Goal: Information Seeking & Learning: Learn about a topic

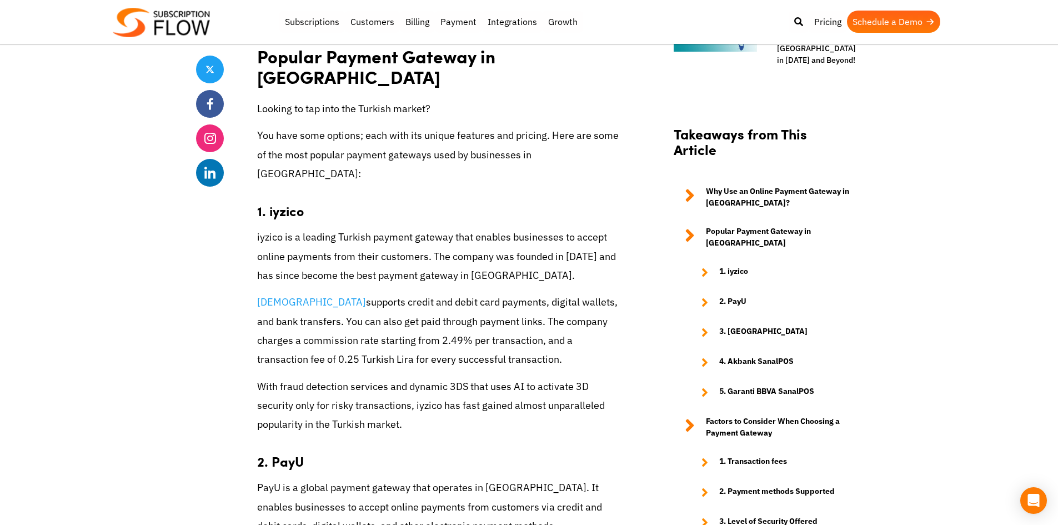
scroll to position [999, 0]
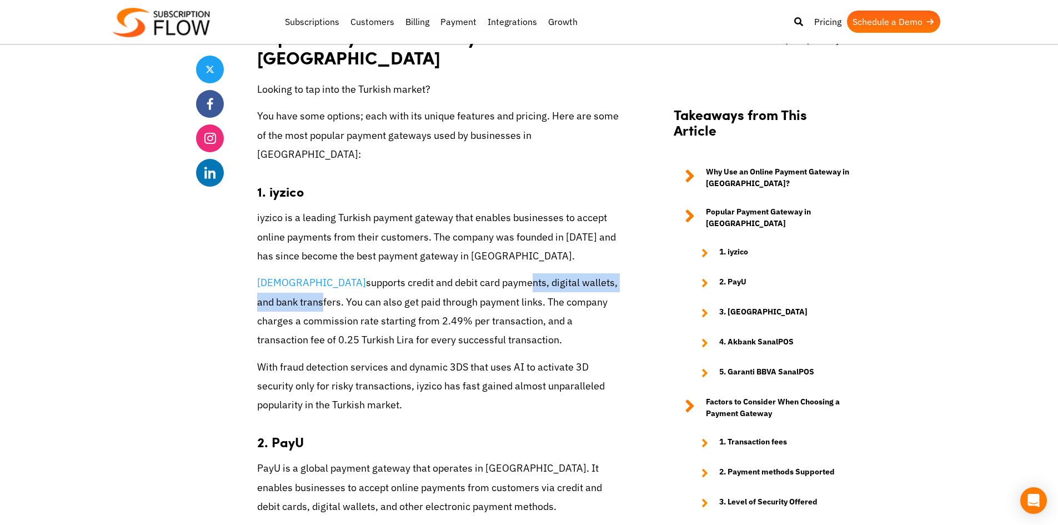
drag, startPoint x: 594, startPoint y: 200, endPoint x: 399, endPoint y: 197, distance: 195.5
click at [404, 273] on p "iyzico supports credit and debit card payments, digital wallets, and bank trans…" at bounding box center [440, 311] width 366 height 76
click at [345, 273] on p "iyzico supports credit and debit card payments, digital wallets, and bank trans…" at bounding box center [440, 311] width 366 height 76
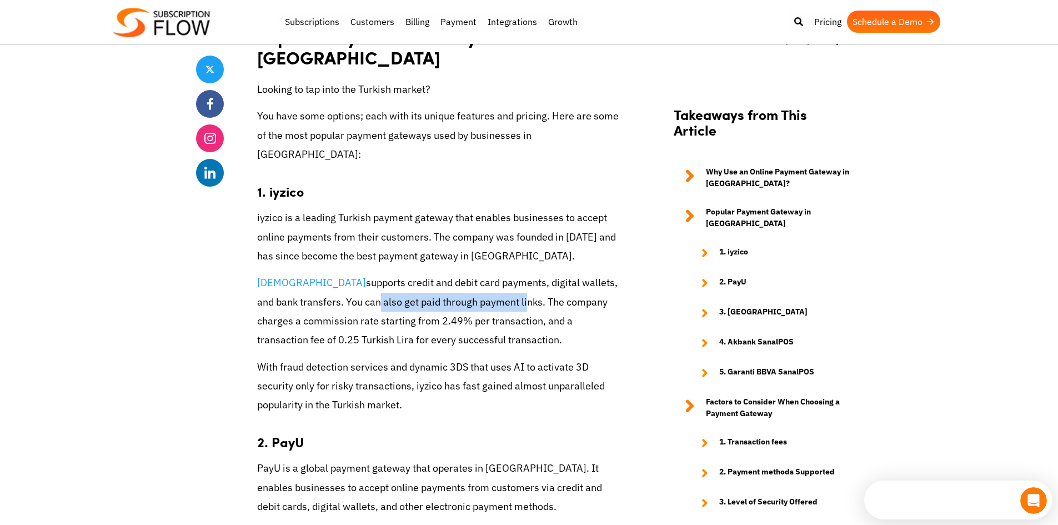
drag, startPoint x: 435, startPoint y: 222, endPoint x: 288, endPoint y: 224, distance: 147.1
click at [288, 273] on p "iyzico supports credit and debit card payments, digital wallets, and bank trans…" at bounding box center [440, 311] width 366 height 76
click at [471, 273] on p "iyzico supports credit and debit card payments, digital wallets, and bank trans…" at bounding box center [440, 311] width 366 height 76
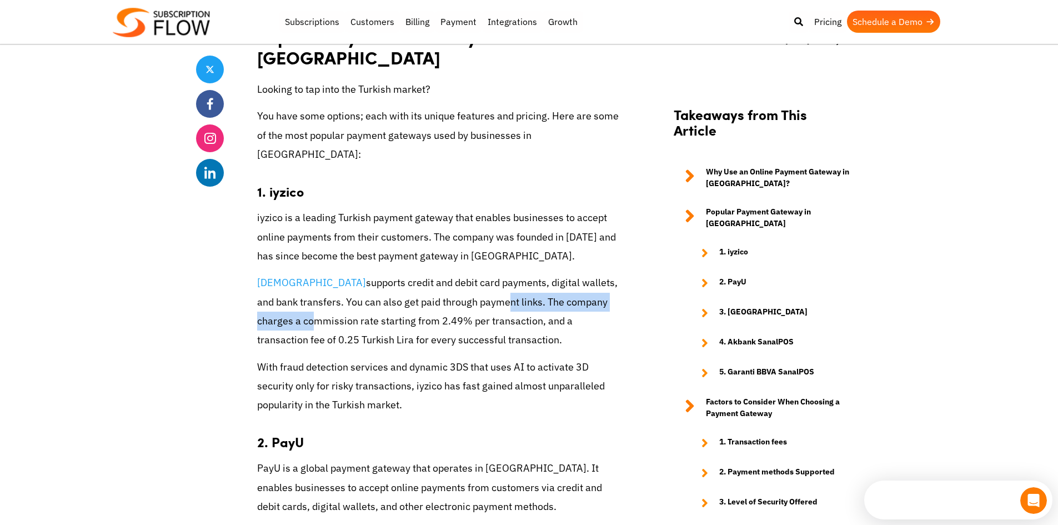
drag, startPoint x: 574, startPoint y: 225, endPoint x: 413, endPoint y: 223, distance: 160.5
click at [413, 273] on p "iyzico supports credit and debit card payments, digital wallets, and bank trans…" at bounding box center [440, 311] width 366 height 76
click at [441, 273] on p "iyzico supports credit and debit card payments, digital wallets, and bank trans…" at bounding box center [440, 311] width 366 height 76
drag, startPoint x: 610, startPoint y: 220, endPoint x: 308, endPoint y: 221, distance: 302.0
click at [308, 273] on p "iyzico supports credit and debit card payments, digital wallets, and bank trans…" at bounding box center [440, 311] width 366 height 76
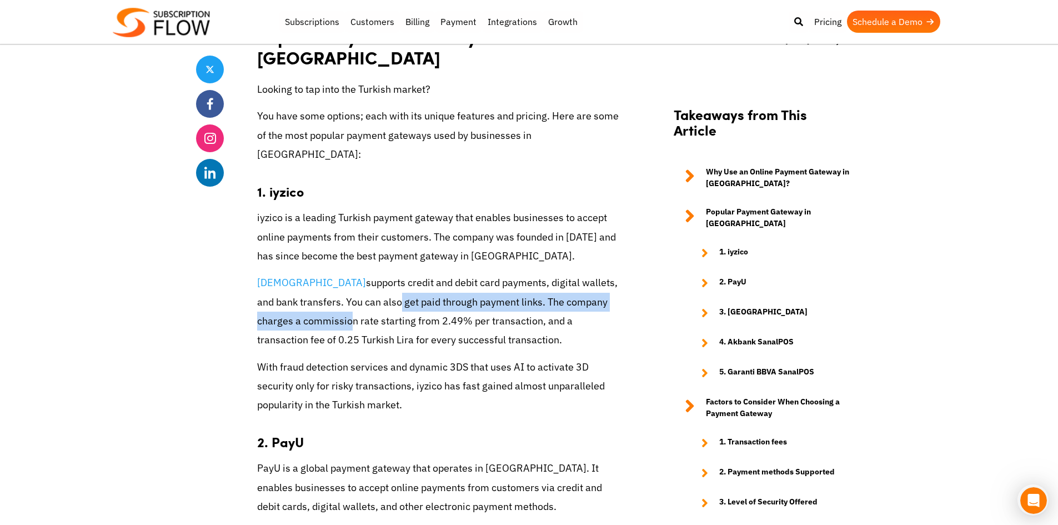
click at [306, 273] on p "iyzico supports credit and debit card payments, digital wallets, and bank trans…" at bounding box center [440, 311] width 366 height 76
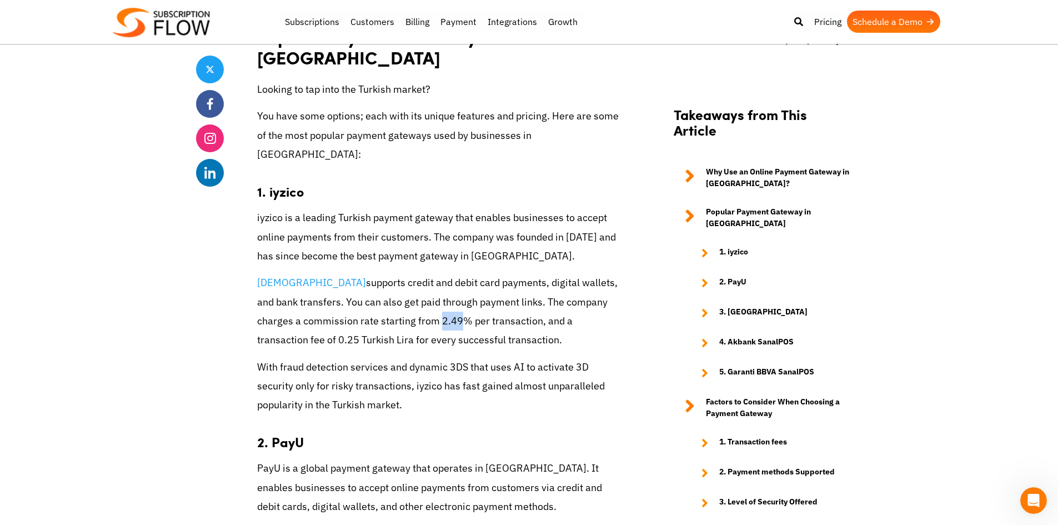
drag, startPoint x: 343, startPoint y: 238, endPoint x: 325, endPoint y: 239, distance: 17.8
click at [326, 273] on p "iyzico supports credit and debit card payments, digital wallets, and bank trans…" at bounding box center [440, 311] width 366 height 76
click at [325, 273] on p "iyzico supports credit and debit card payments, digital wallets, and bank trans…" at bounding box center [440, 311] width 366 height 76
drag, startPoint x: 566, startPoint y: 243, endPoint x: 427, endPoint y: 239, distance: 139.4
click at [421, 273] on p "iyzico supports credit and debit card payments, digital wallets, and bank trans…" at bounding box center [440, 311] width 366 height 76
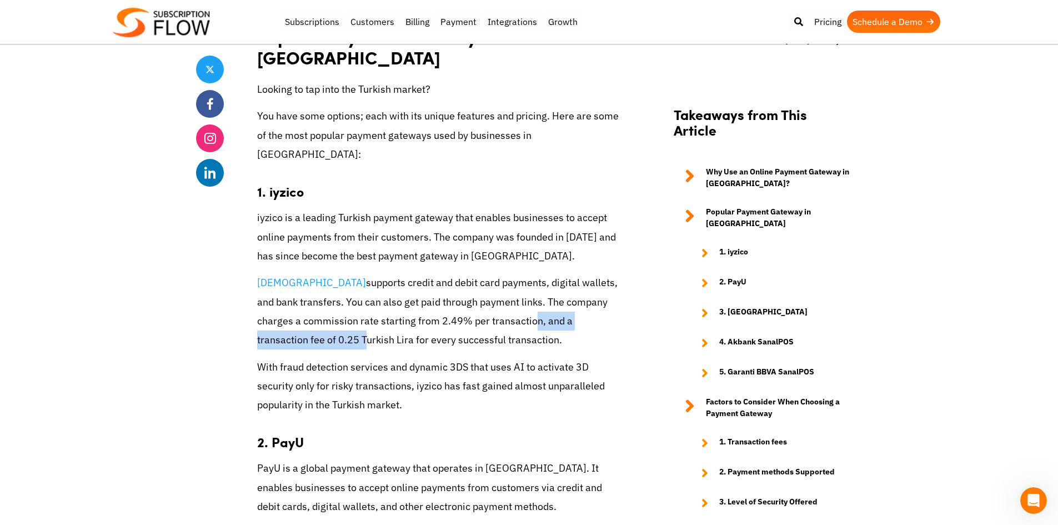
click at [513, 273] on p "iyzico supports credit and debit card payments, digital wallets, and bank trans…" at bounding box center [440, 311] width 366 height 76
drag, startPoint x: 596, startPoint y: 245, endPoint x: 470, endPoint y: 241, distance: 126.7
click at [470, 273] on p "iyzico supports credit and debit card payments, digital wallets, and bank trans…" at bounding box center [440, 311] width 366 height 76
drag, startPoint x: 361, startPoint y: 262, endPoint x: 260, endPoint y: 262, distance: 101.6
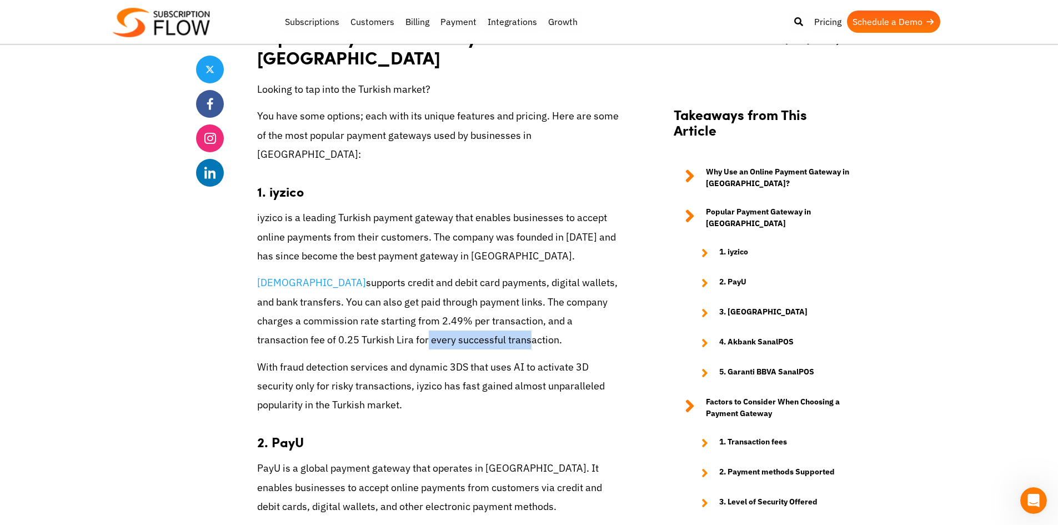
click at [260, 273] on p "iyzico supports credit and debit card payments, digital wallets, and bank trans…" at bounding box center [440, 311] width 366 height 76
click at [261, 273] on p "iyzico supports credit and debit card payments, digital wallets, and bank trans…" at bounding box center [440, 311] width 366 height 76
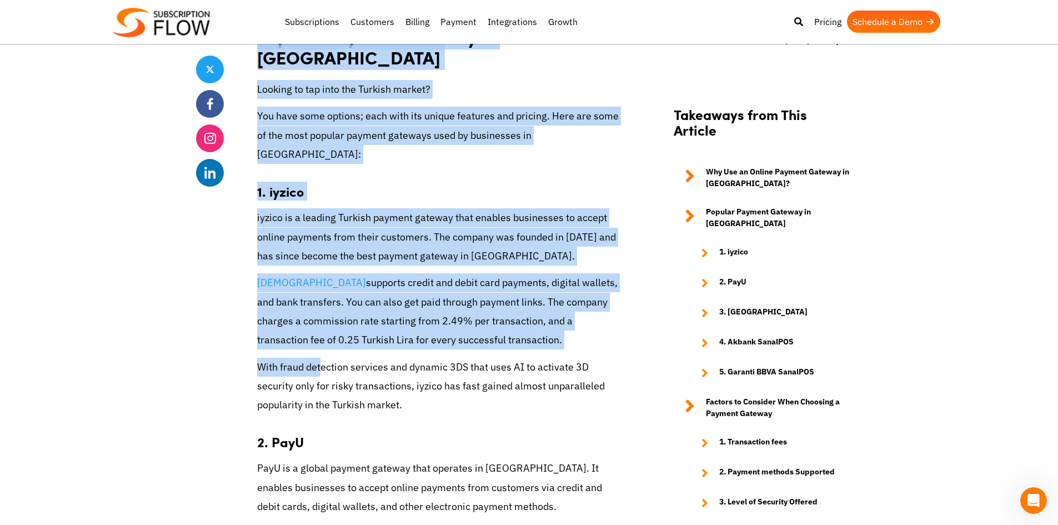
drag, startPoint x: 320, startPoint y: 294, endPoint x: 238, endPoint y: 294, distance: 81.6
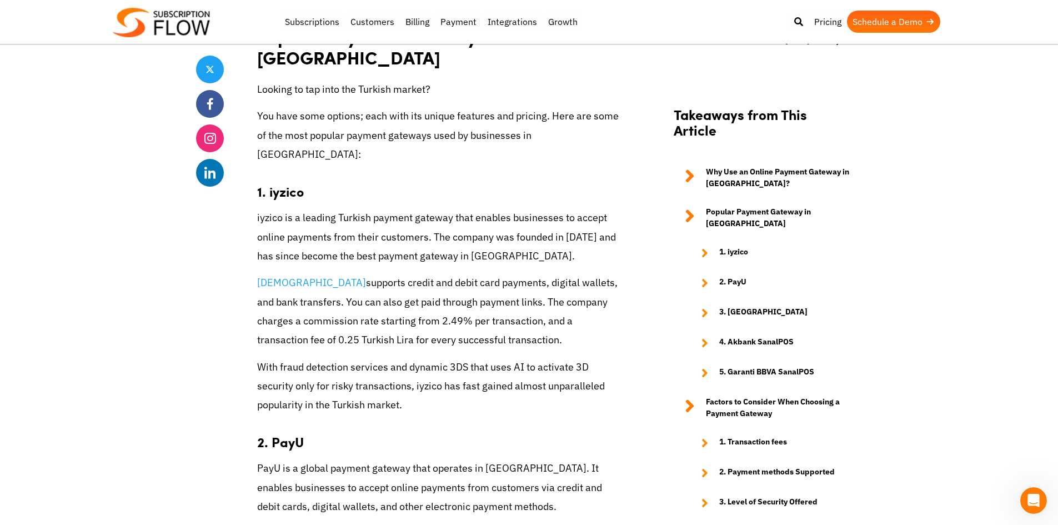
click at [358, 358] on p "With fraud detection services and dynamic 3DS that uses AI to activate 3D secur…" at bounding box center [440, 386] width 366 height 57
click at [530, 358] on p "With fraud detection services and dynamic 3DS that uses AI to activate 3D secur…" at bounding box center [440, 386] width 366 height 57
click at [290, 432] on strong "2. PayU" at bounding box center [280, 441] width 47 height 19
copy strong "PayU"
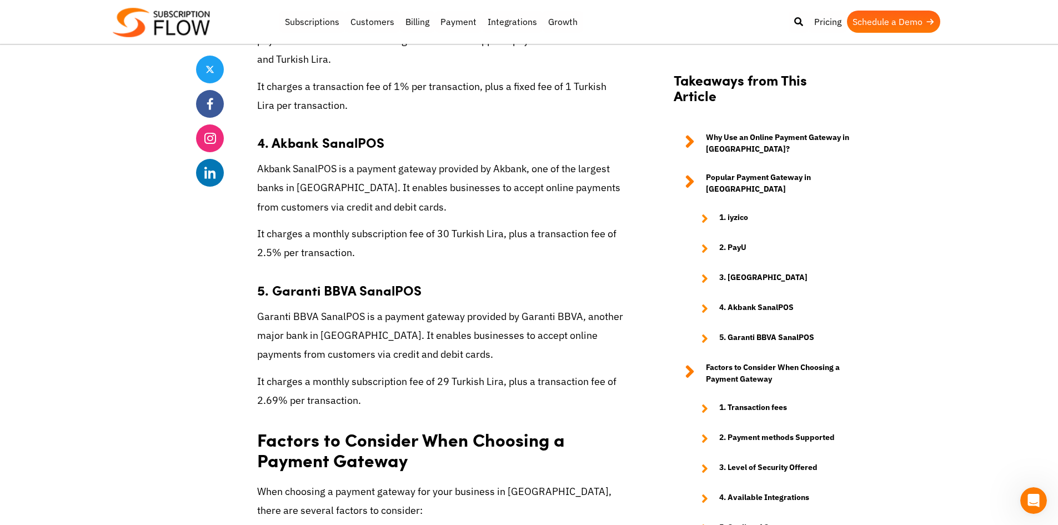
scroll to position [1999, 0]
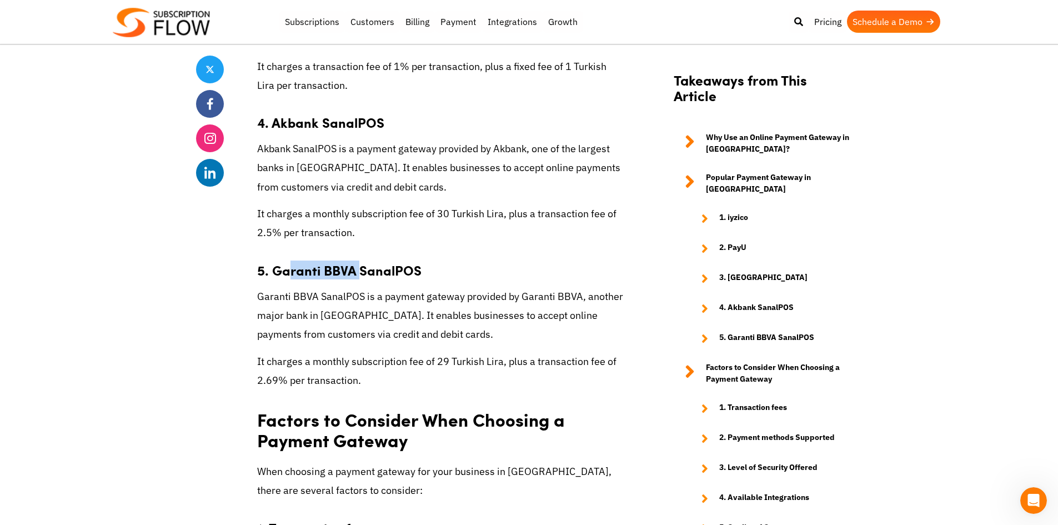
drag, startPoint x: 359, startPoint y: 190, endPoint x: 287, endPoint y: 197, distance: 71.9
click at [287, 260] on strong "5. Garanti BBVA SanalPOS" at bounding box center [339, 269] width 164 height 19
click at [334, 260] on strong "5. Garanti BBVA SanalPOS" at bounding box center [339, 269] width 164 height 19
drag, startPoint x: 390, startPoint y: 198, endPoint x: 274, endPoint y: 191, distance: 116.8
click at [274, 250] on h3 "5. Garanti BBVA SanalPOS" at bounding box center [440, 264] width 366 height 28
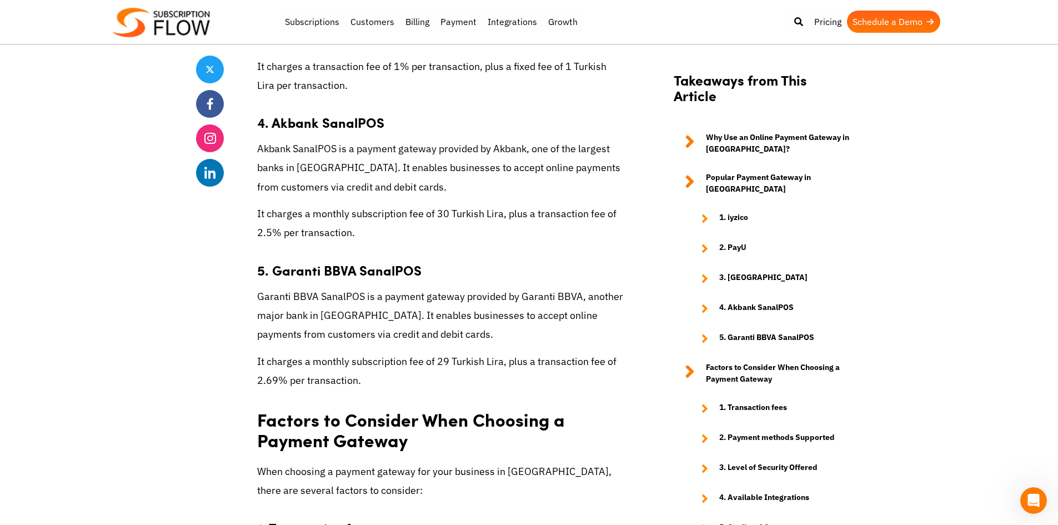
click at [324, 287] on p "Garanti BBVA SanalPOS is a payment gateway provided by Garanti BBVA, another ma…" at bounding box center [440, 315] width 366 height 57
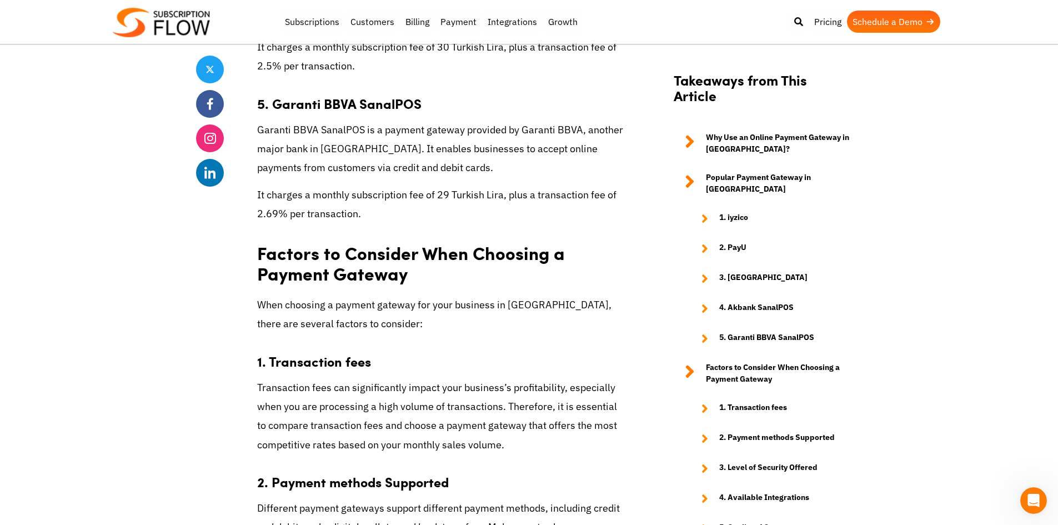
scroll to position [2332, 0]
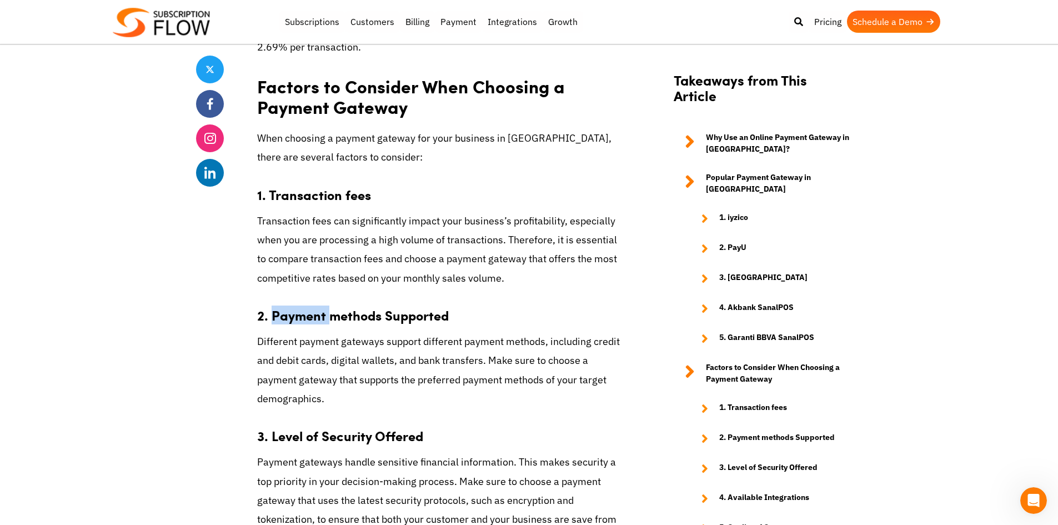
drag, startPoint x: 330, startPoint y: 242, endPoint x: 274, endPoint y: 239, distance: 56.1
click at [273, 305] on strong "2. Payment methods Supported" at bounding box center [353, 314] width 192 height 19
click at [370, 305] on strong "2. Payment methods Supported" at bounding box center [353, 314] width 192 height 19
drag, startPoint x: 434, startPoint y: 241, endPoint x: 284, endPoint y: 245, distance: 150.5
click at [284, 305] on strong "2. Payment methods Supported" at bounding box center [353, 314] width 192 height 19
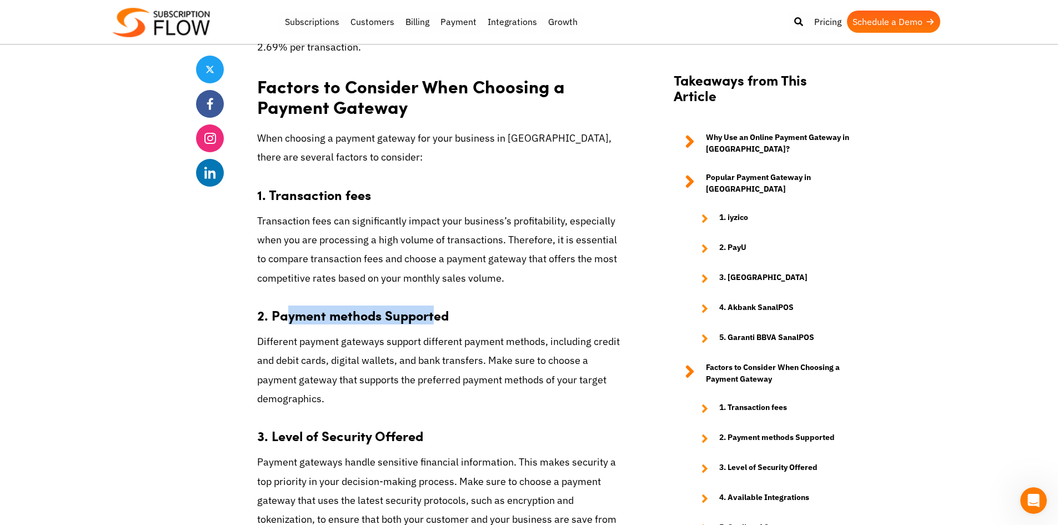
click at [294, 305] on strong "2. Payment methods Supported" at bounding box center [353, 314] width 192 height 19
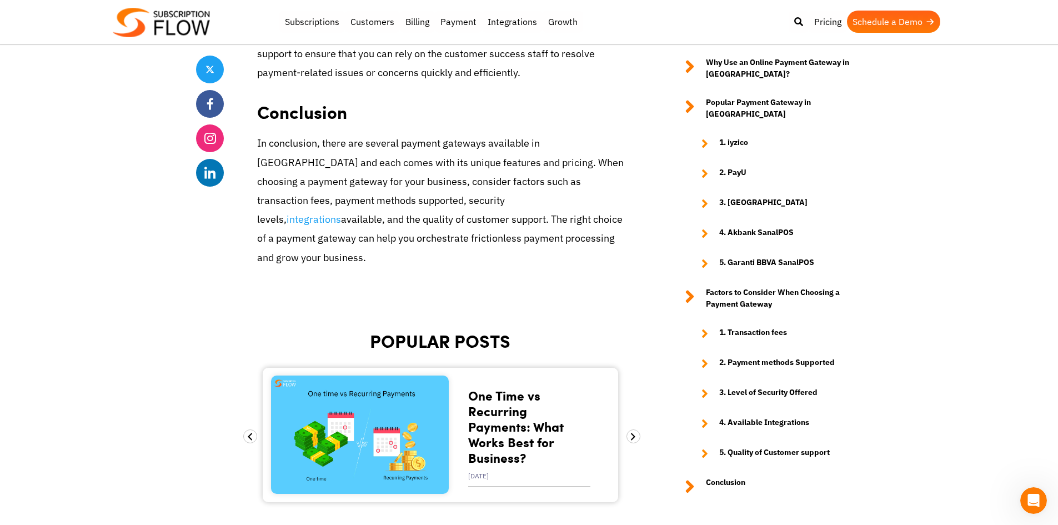
scroll to position [3000, 0]
